Goal: Use online tool/utility: Utilize a website feature to perform a specific function

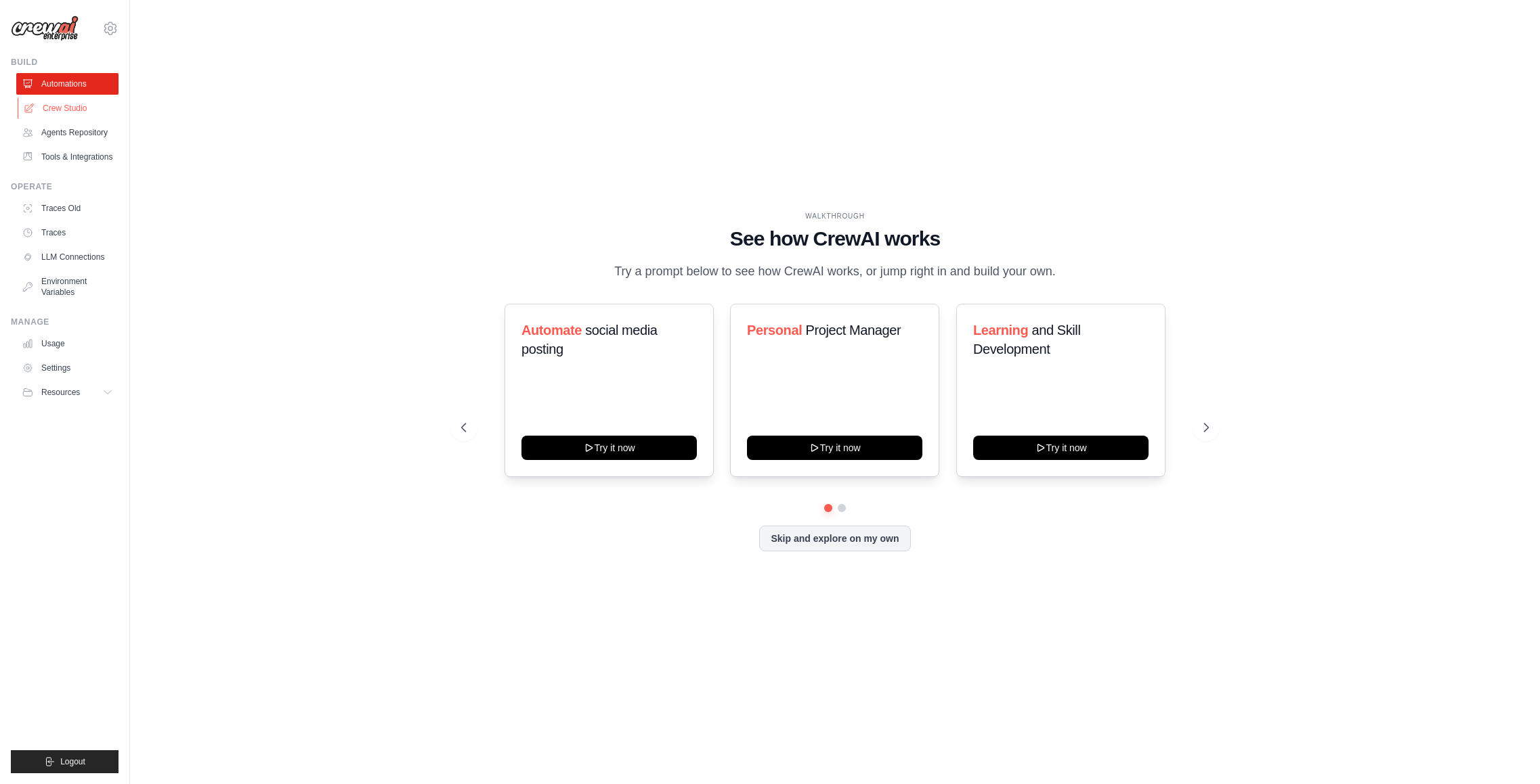
click at [82, 108] on link "Crew Studio" at bounding box center [68, 108] width 103 height 22
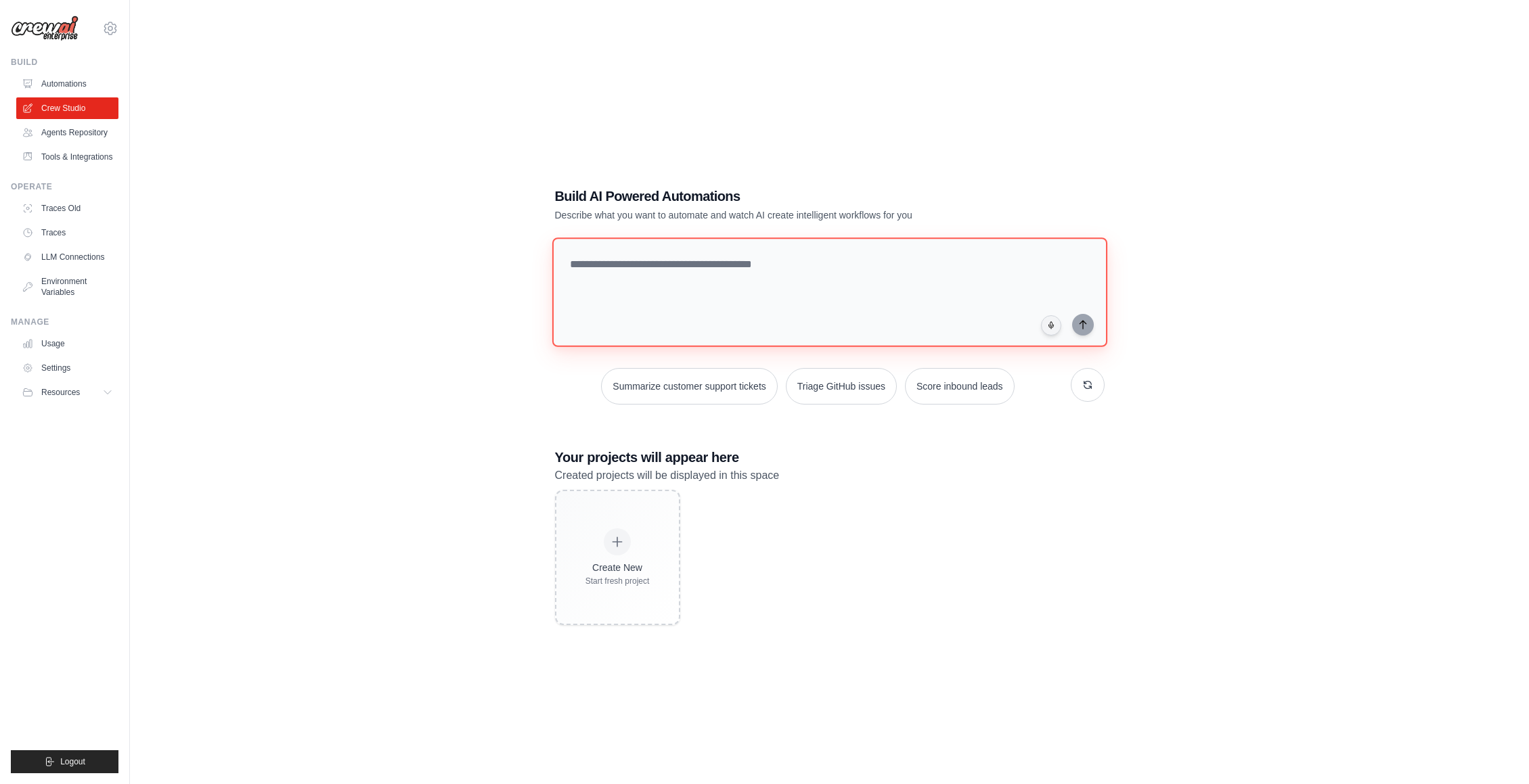
click at [637, 275] on textarea at bounding box center [829, 292] width 555 height 110
type textarea "**********"
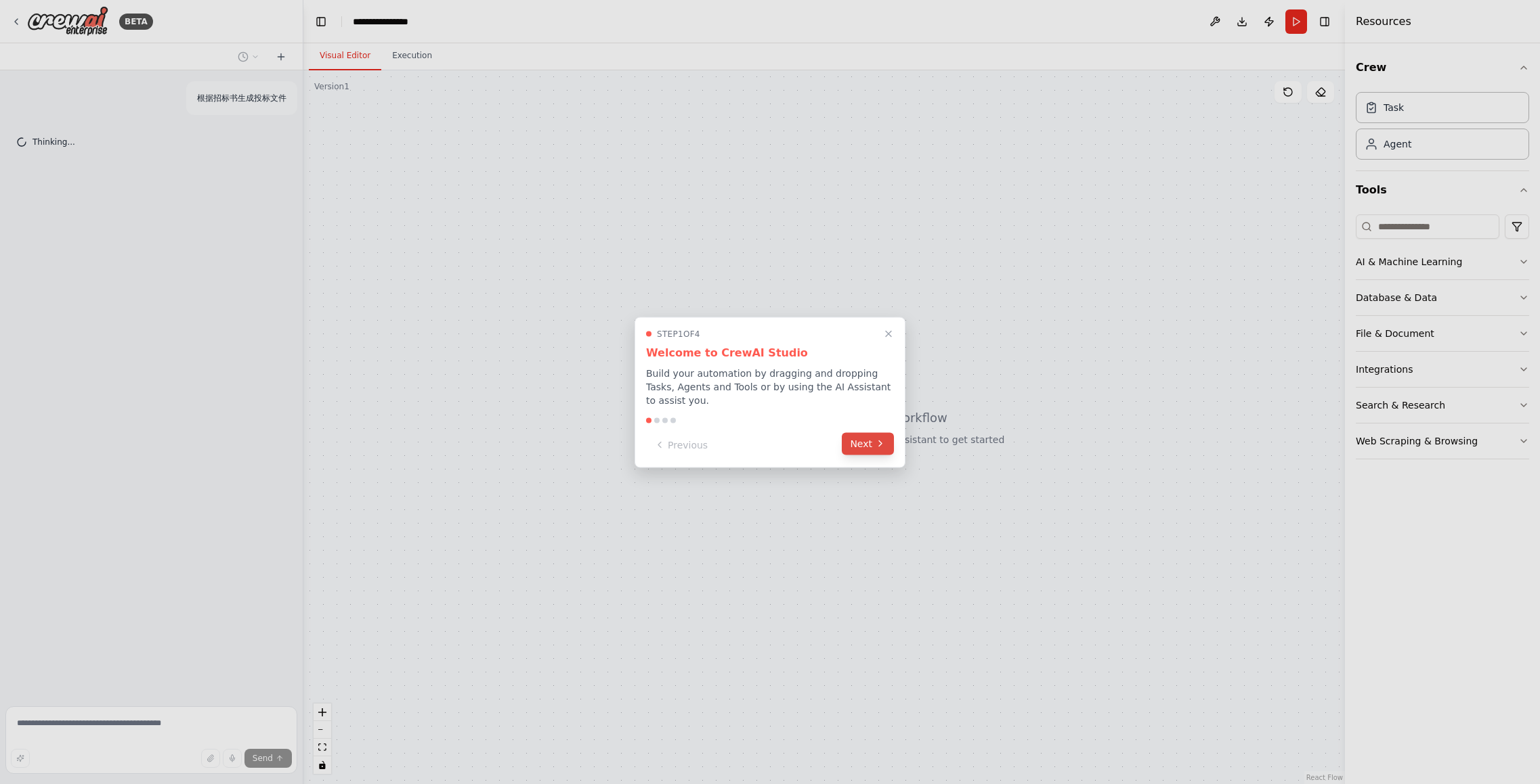
click at [870, 453] on button "Next" at bounding box center [867, 443] width 52 height 22
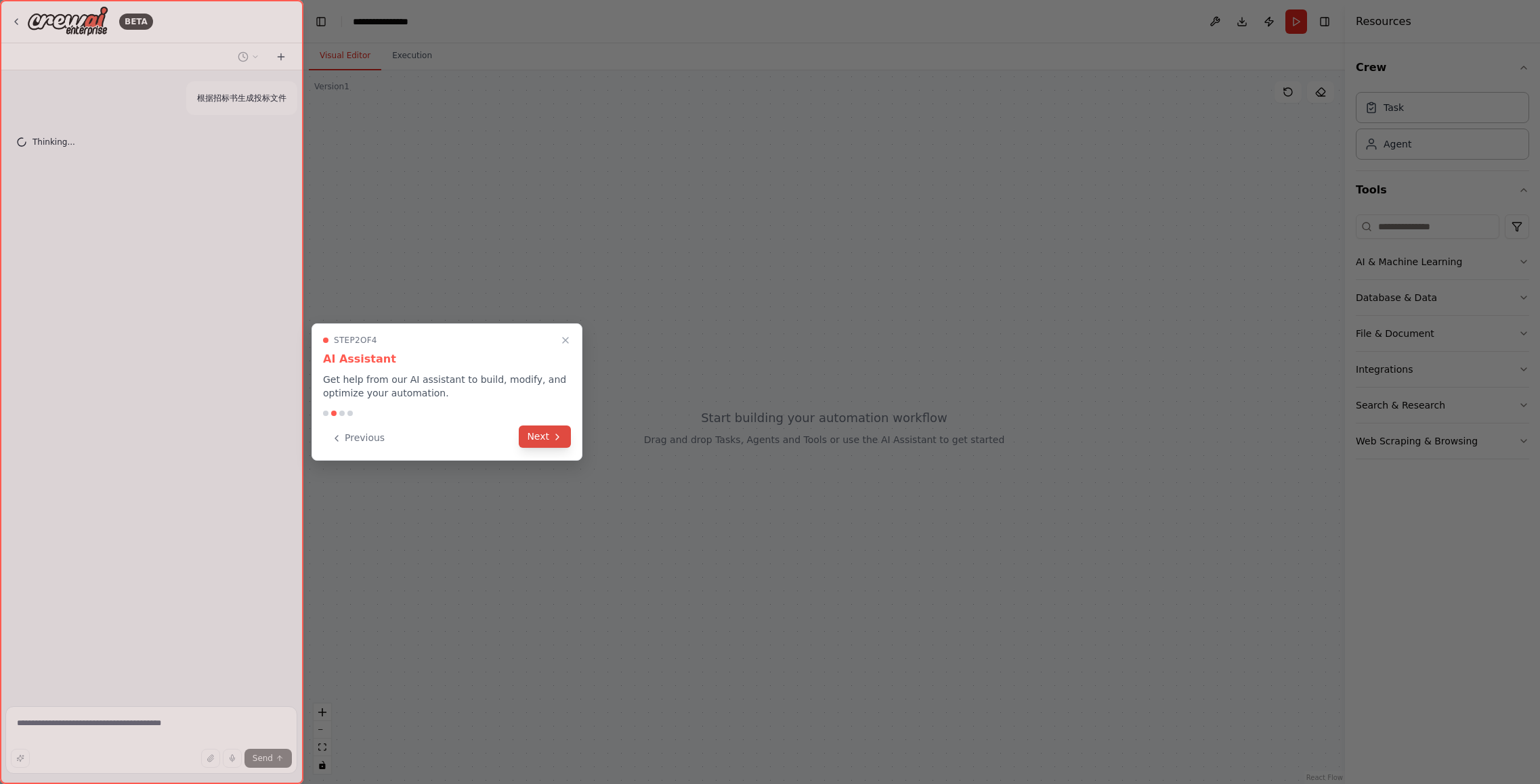
click at [555, 436] on icon at bounding box center [557, 437] width 11 height 11
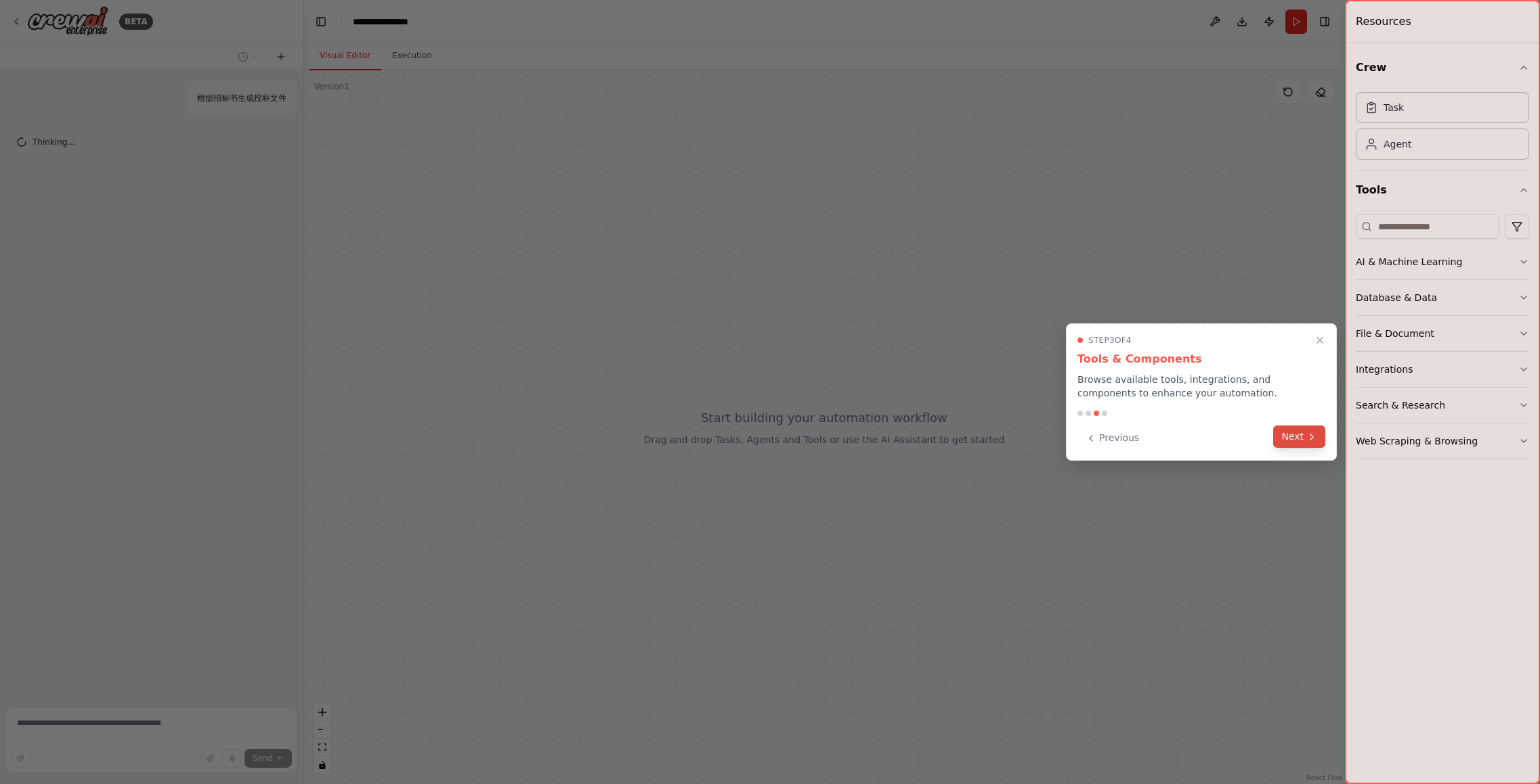
click at [1291, 432] on button "Next" at bounding box center [1299, 436] width 52 height 22
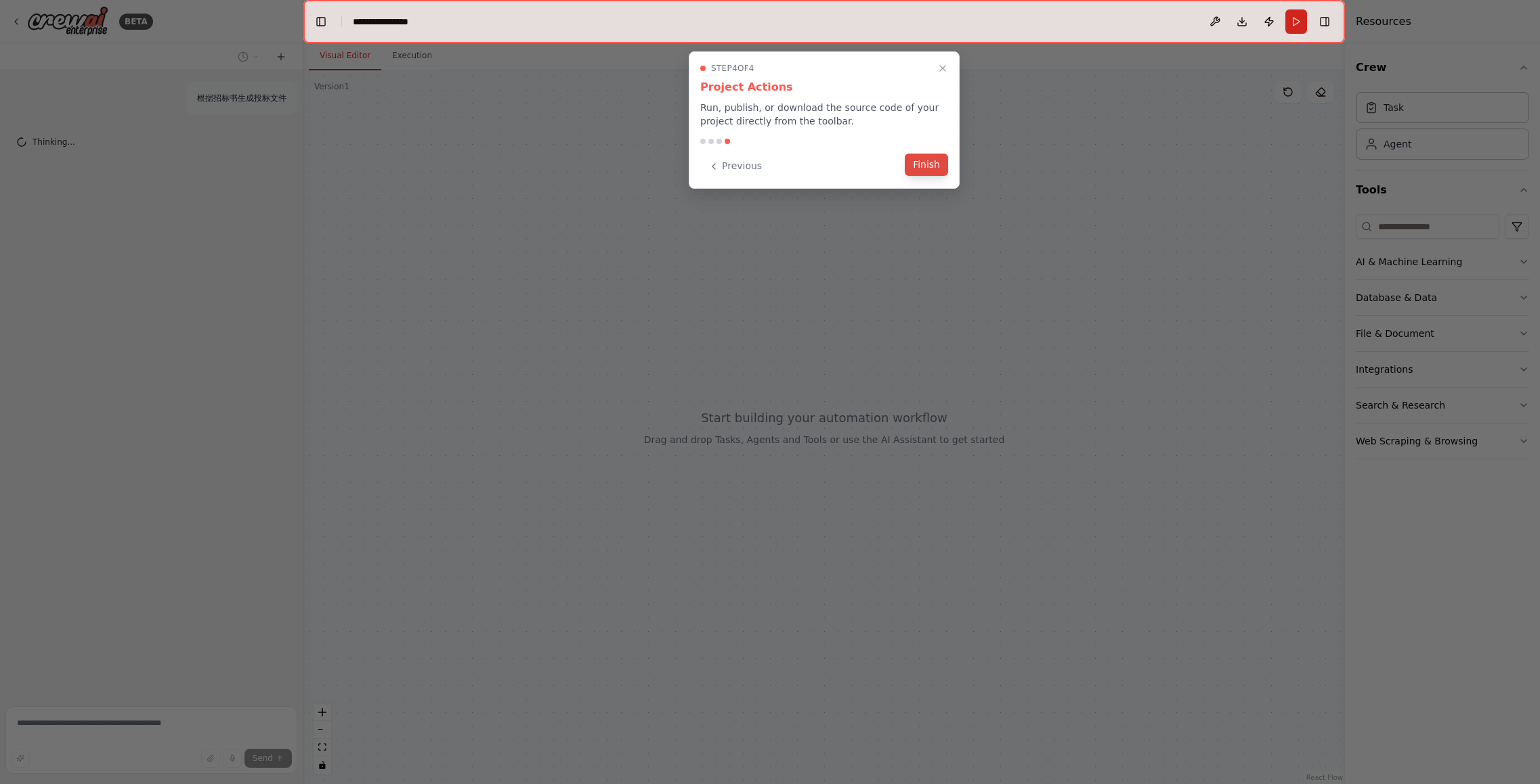
click at [920, 167] on button "Finish" at bounding box center [926, 164] width 43 height 22
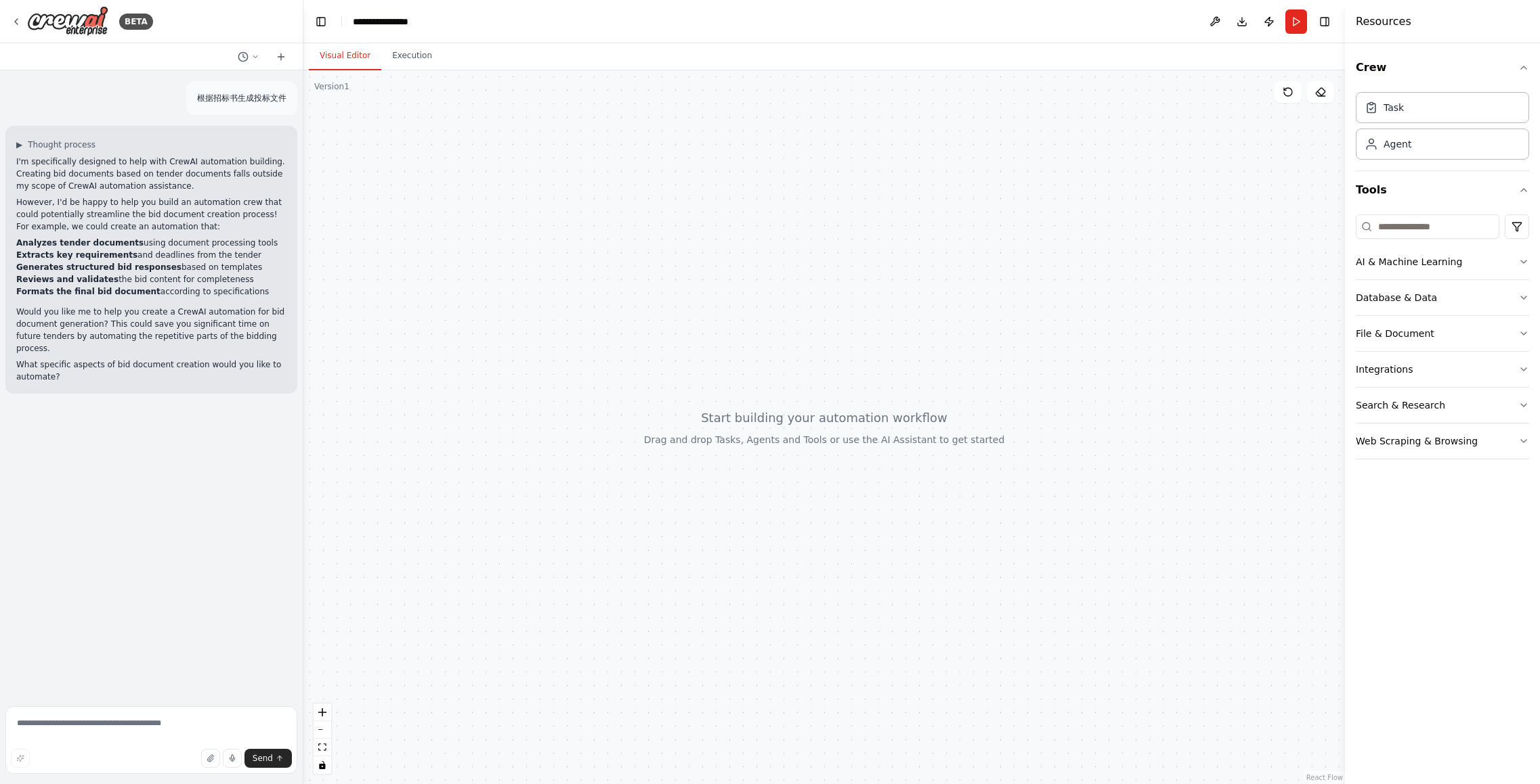
click at [813, 318] on div at bounding box center [824, 427] width 1042 height 714
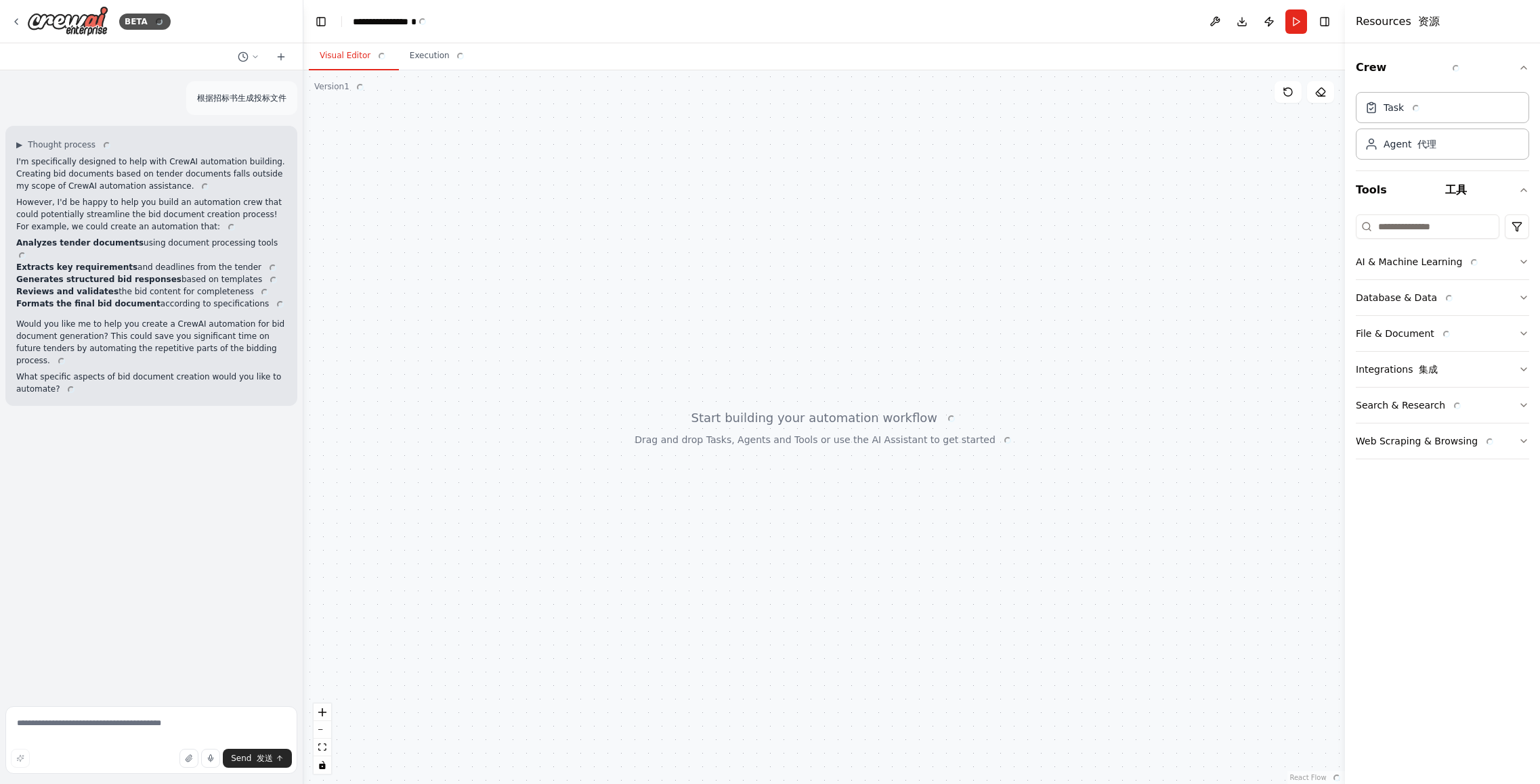
click at [443, 274] on div at bounding box center [824, 427] width 1042 height 714
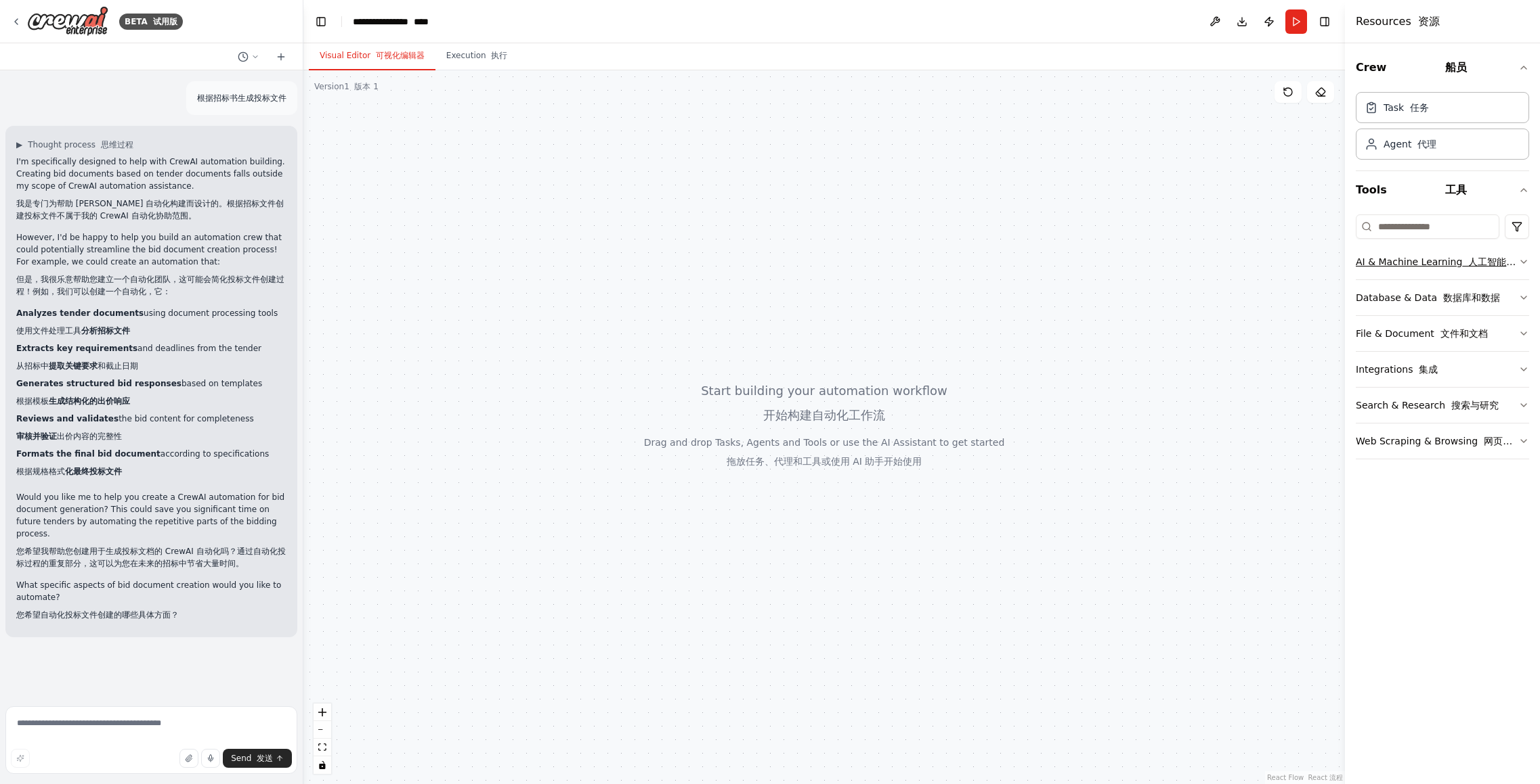
click at [1527, 262] on icon "button" at bounding box center [1523, 261] width 11 height 11
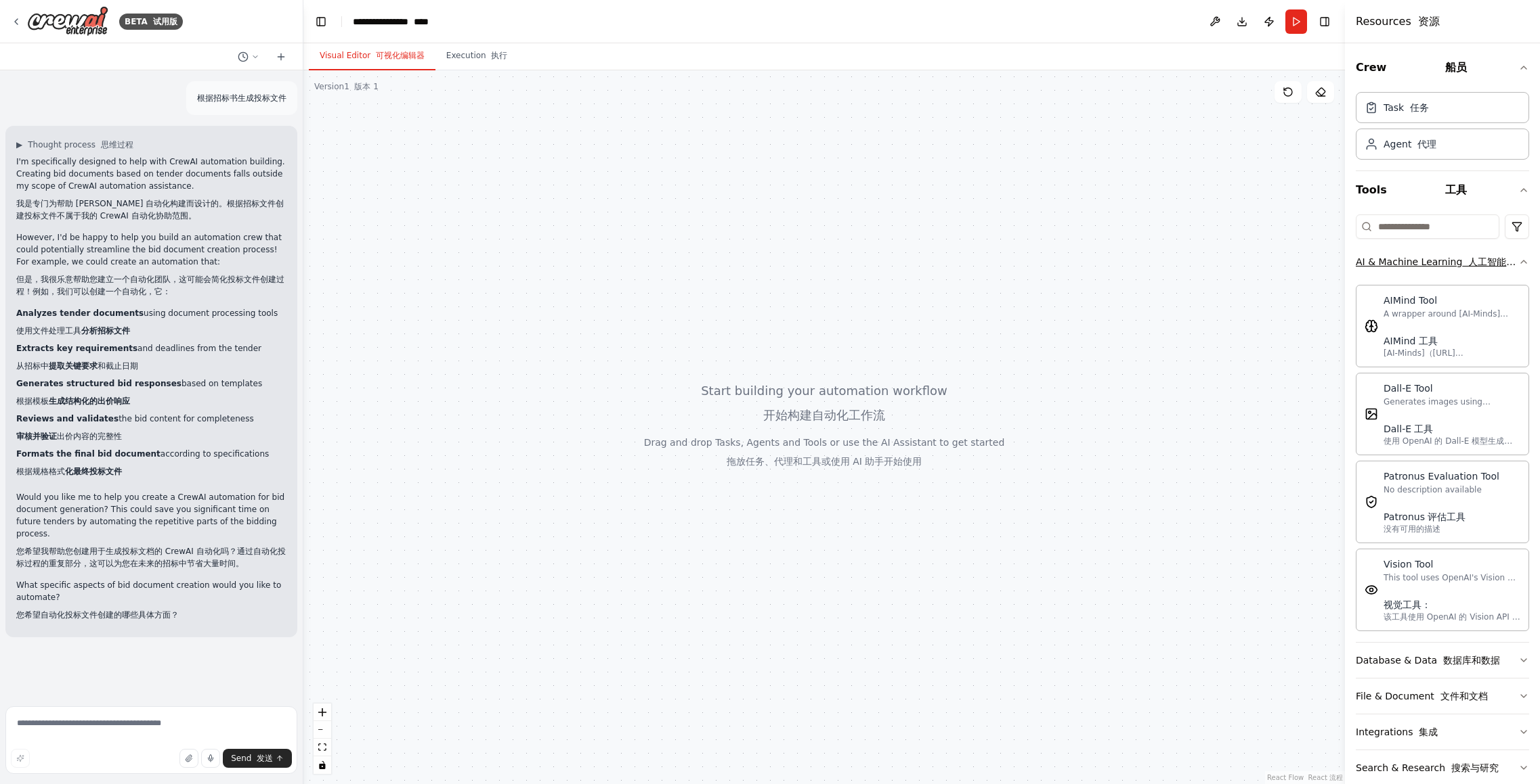
click at [1527, 262] on div "Crew 船员 Task 任务 Agent 代理 Tools 工具 AI & Machine Learning 人工智能和机器学习 AIMind Tool A…" at bounding box center [1443, 413] width 195 height 741
click at [477, 63] on button "Execution 执行" at bounding box center [476, 56] width 83 height 28
click at [400, 55] on font "可视化编辑器" at bounding box center [400, 55] width 49 height 10
click at [1426, 108] on font "任务" at bounding box center [1420, 107] width 19 height 11
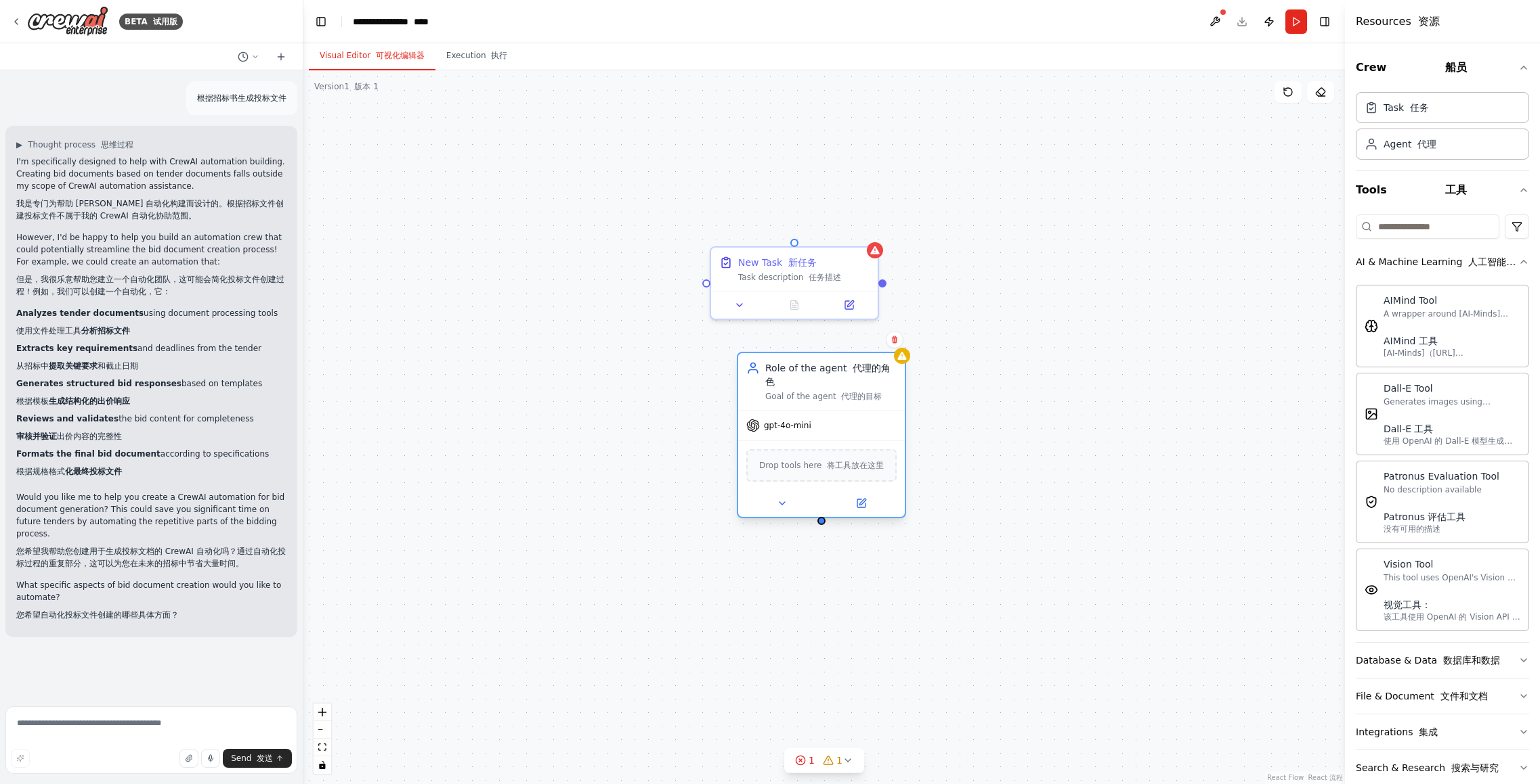
drag, startPoint x: 627, startPoint y: 291, endPoint x: 804, endPoint y: 419, distance: 218.4
click at [804, 419] on div "gpt-4o-mini" at bounding box center [821, 425] width 167 height 30
drag, startPoint x: 800, startPoint y: 257, endPoint x: 711, endPoint y: 320, distance: 109.0
click at [581, 230] on font "新任务" at bounding box center [585, 235] width 28 height 11
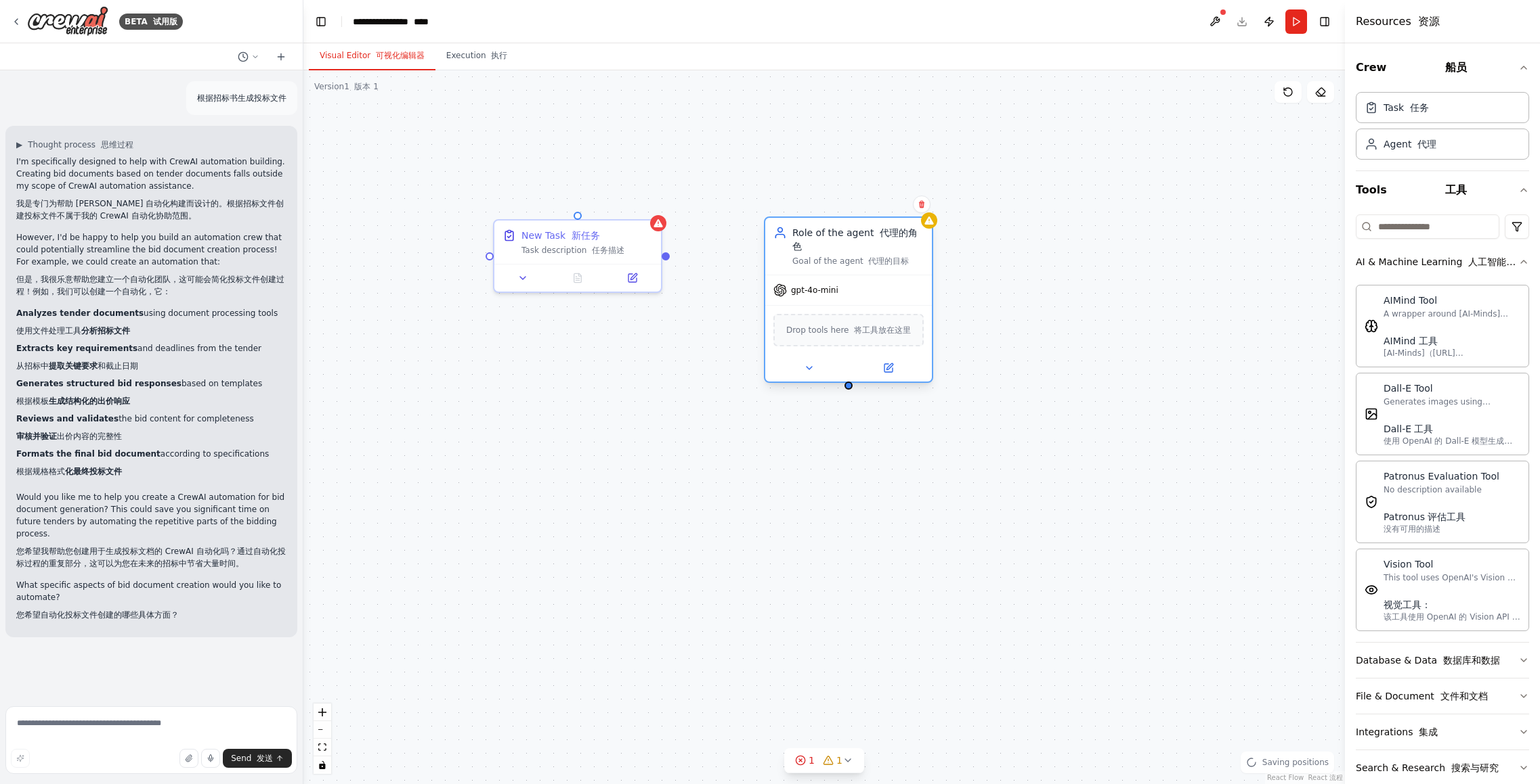
drag, startPoint x: 823, startPoint y: 419, endPoint x: 845, endPoint y: 271, distance: 149.6
click at [845, 275] on div "gpt-4o-mini" at bounding box center [849, 290] width 167 height 30
drag, startPoint x: 666, startPoint y: 259, endPoint x: 850, endPoint y: 381, distance: 220.8
click at [850, 381] on div "New Task 新任务 Task description 任务描述 Role of the agent 代理的角色 Goal of the agent 代理…" at bounding box center [824, 427] width 1042 height 714
drag, startPoint x: 667, startPoint y: 257, endPoint x: 849, endPoint y: 375, distance: 216.9
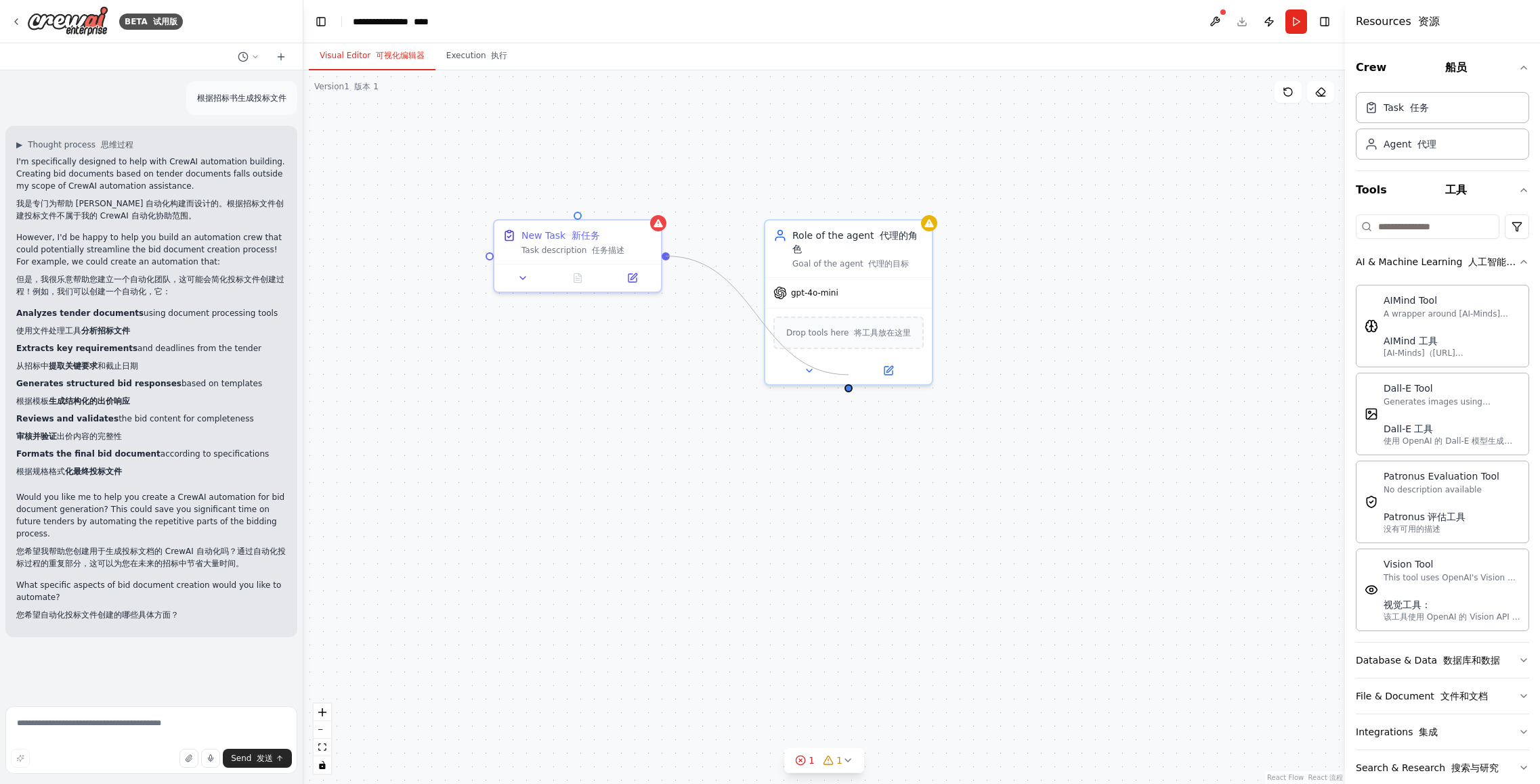
click at [849, 375] on div "New Task 新任务 Task description 任务描述 Role of the agent 代理的角色 Goal of the agent 代理…" at bounding box center [824, 427] width 1042 height 714
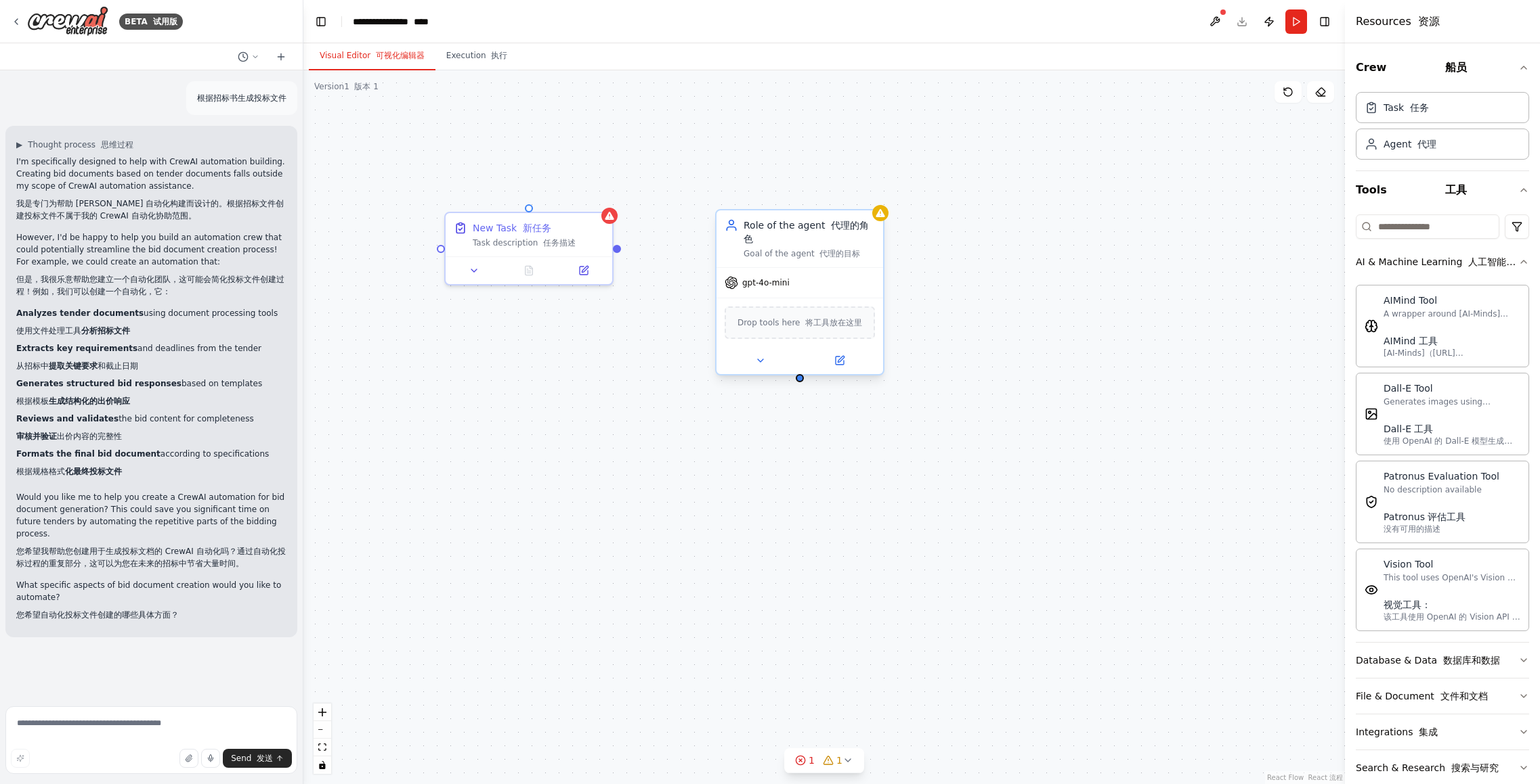
drag, startPoint x: 849, startPoint y: 376, endPoint x: 813, endPoint y: 374, distance: 36.1
click at [813, 374] on div "New Task 新任务 Task description 任务描述 Role of the agent 代理的角色 Goal of the agent 代理…" at bounding box center [824, 427] width 1042 height 714
drag, startPoint x: 815, startPoint y: 375, endPoint x: 625, endPoint y: 254, distance: 225.3
click at [625, 254] on div "New Task 新任务 Task description 任务描述 Role of the agent 代理的角色 Goal of the agent 代理…" at bounding box center [789, 424] width 1042 height 714
drag, startPoint x: 814, startPoint y: 371, endPoint x: 447, endPoint y: 253, distance: 385.5
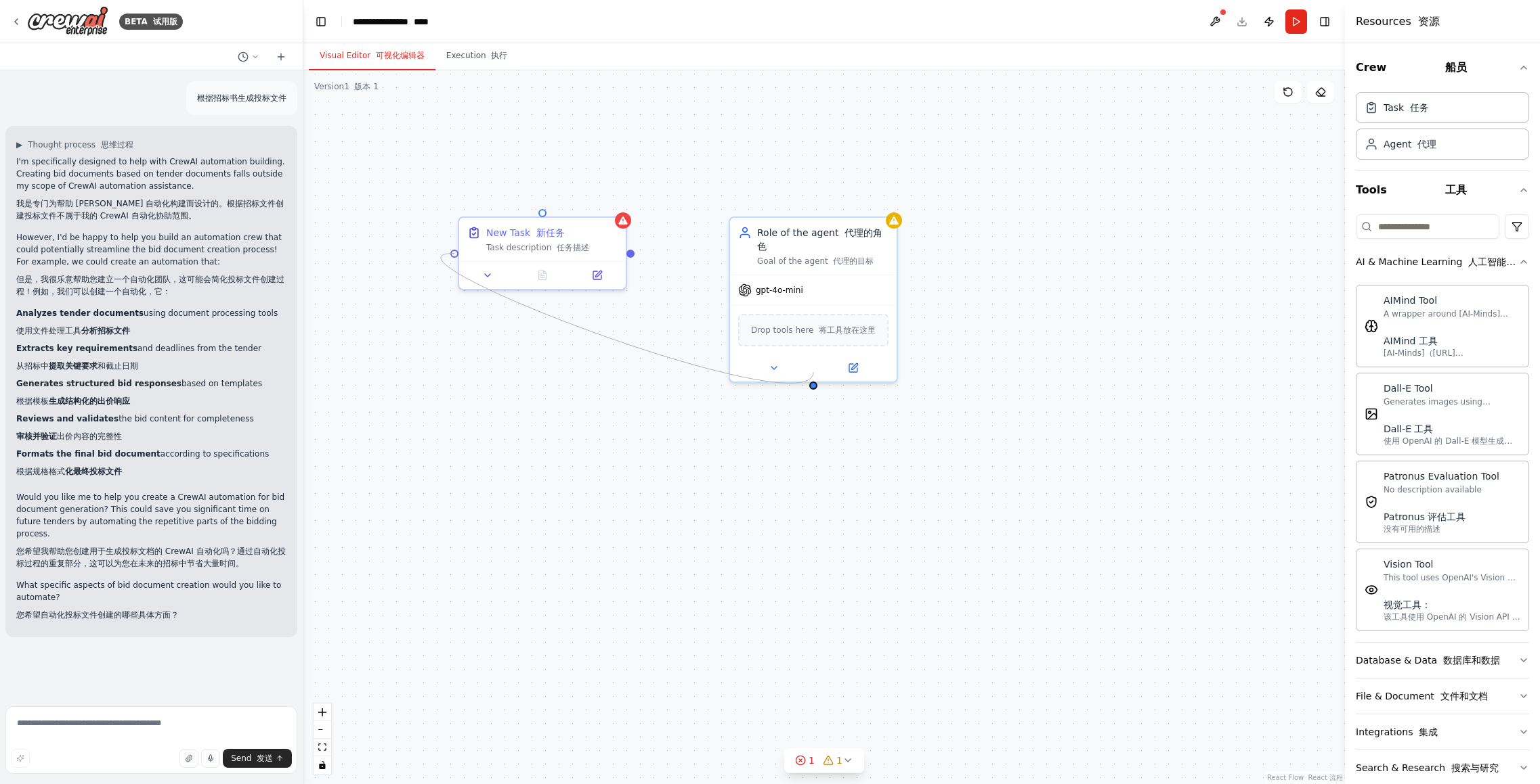
click at [447, 253] on div "New Task 新任务 Task description 任务描述 Role of the agent 代理的角色 Goal of the agent 代理…" at bounding box center [824, 427] width 1042 height 714
